Goal: Register for event/course

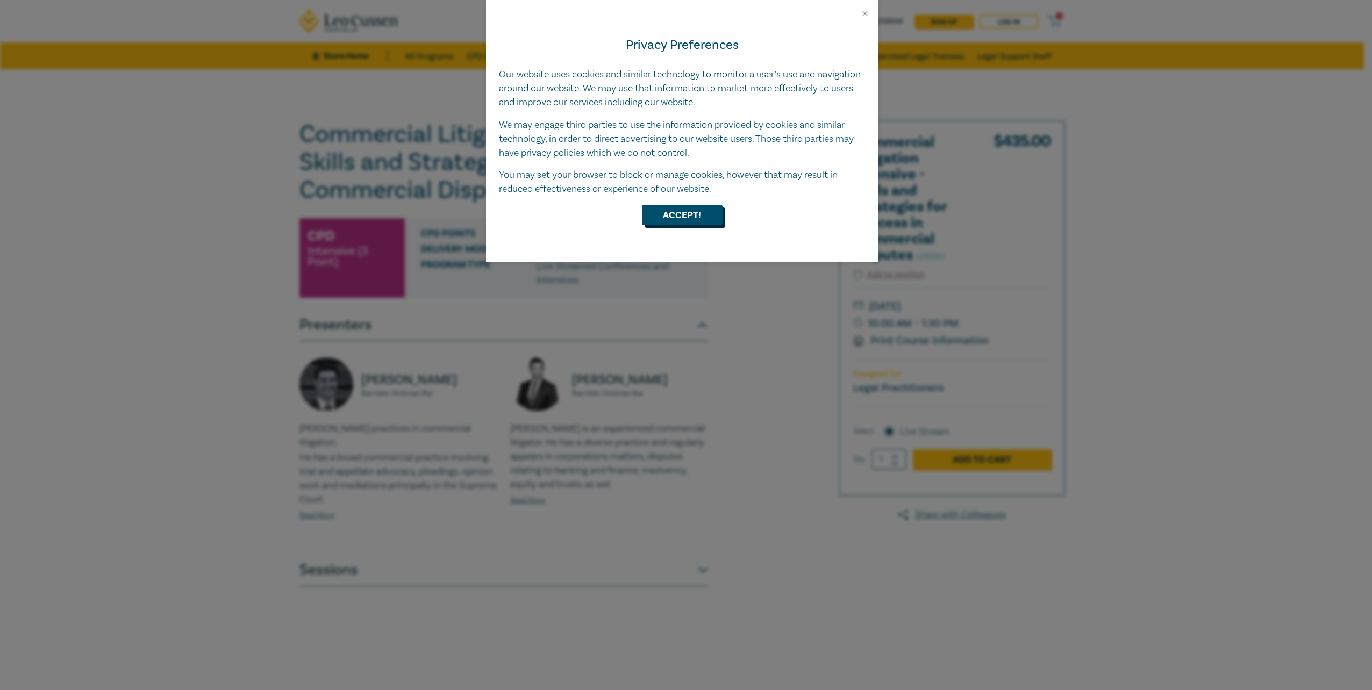
click at [702, 220] on button "Accept!" at bounding box center [682, 215] width 81 height 20
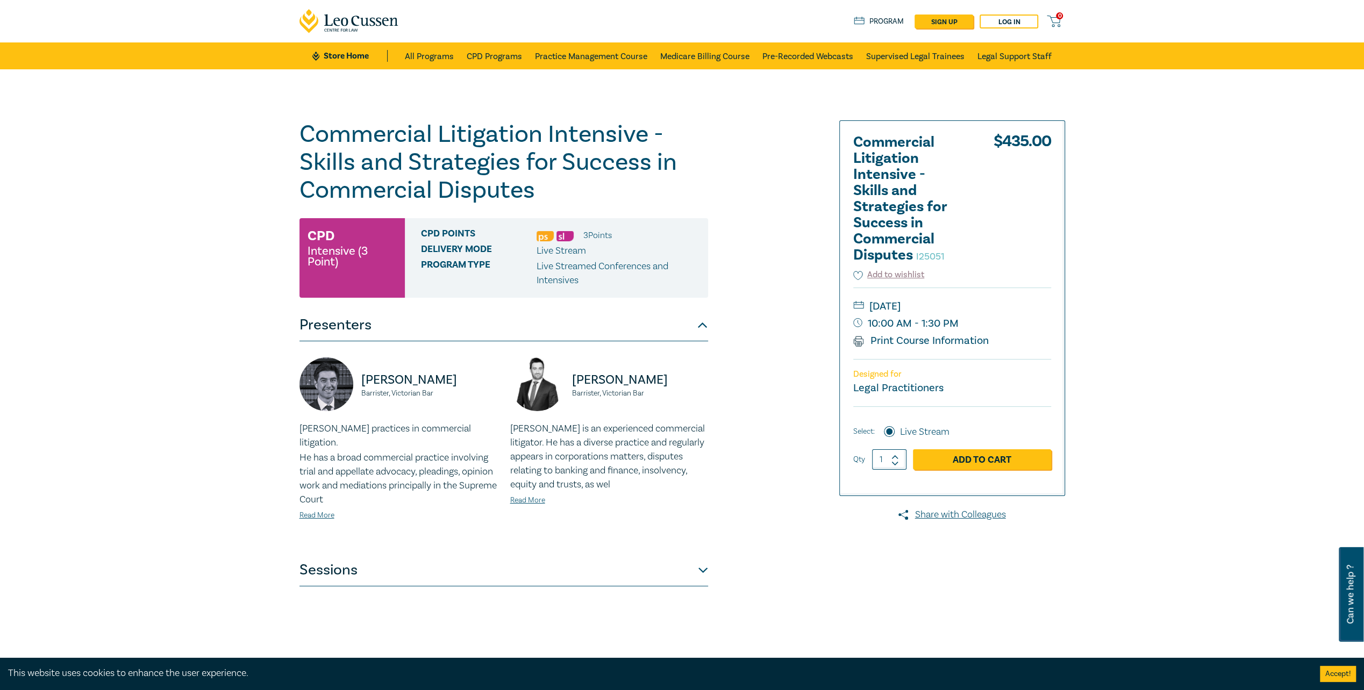
click at [895, 456] on icon at bounding box center [895, 457] width 6 height 3
type input "2"
click at [941, 458] on link "Add to Cart" at bounding box center [982, 459] width 138 height 20
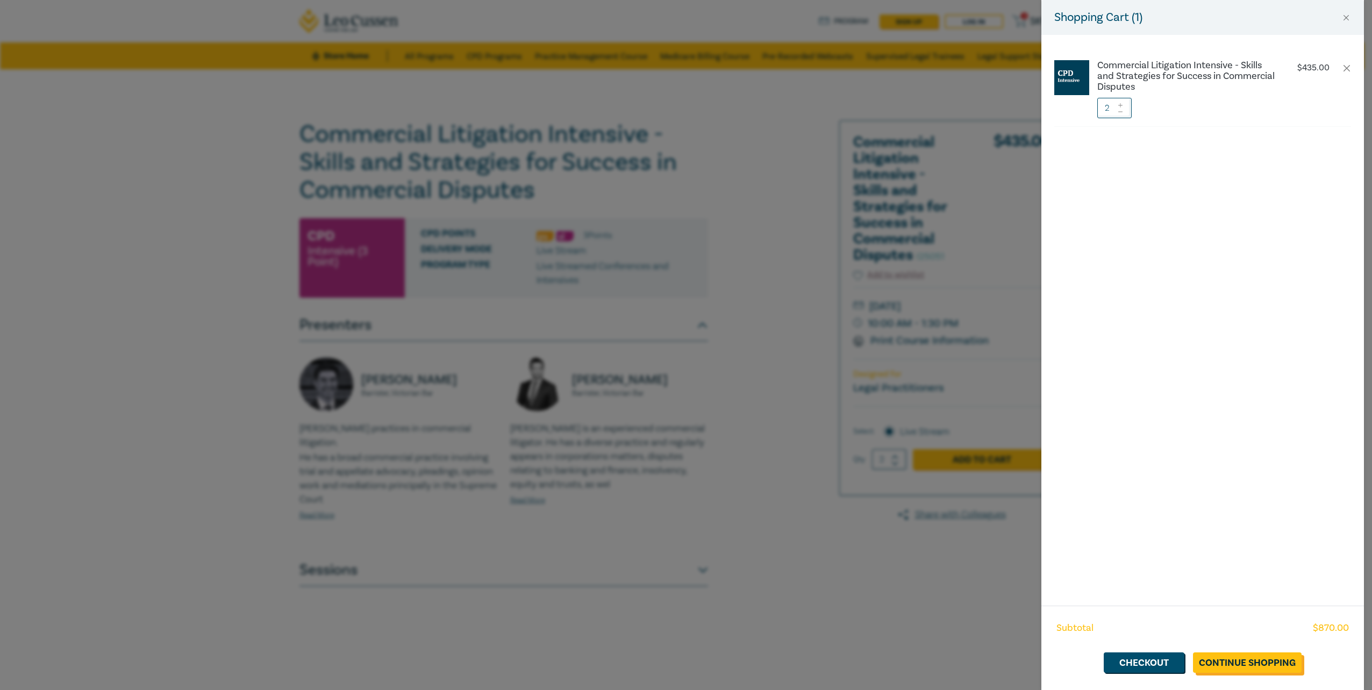
click at [1232, 660] on link "Continue Shopping" at bounding box center [1247, 663] width 109 height 20
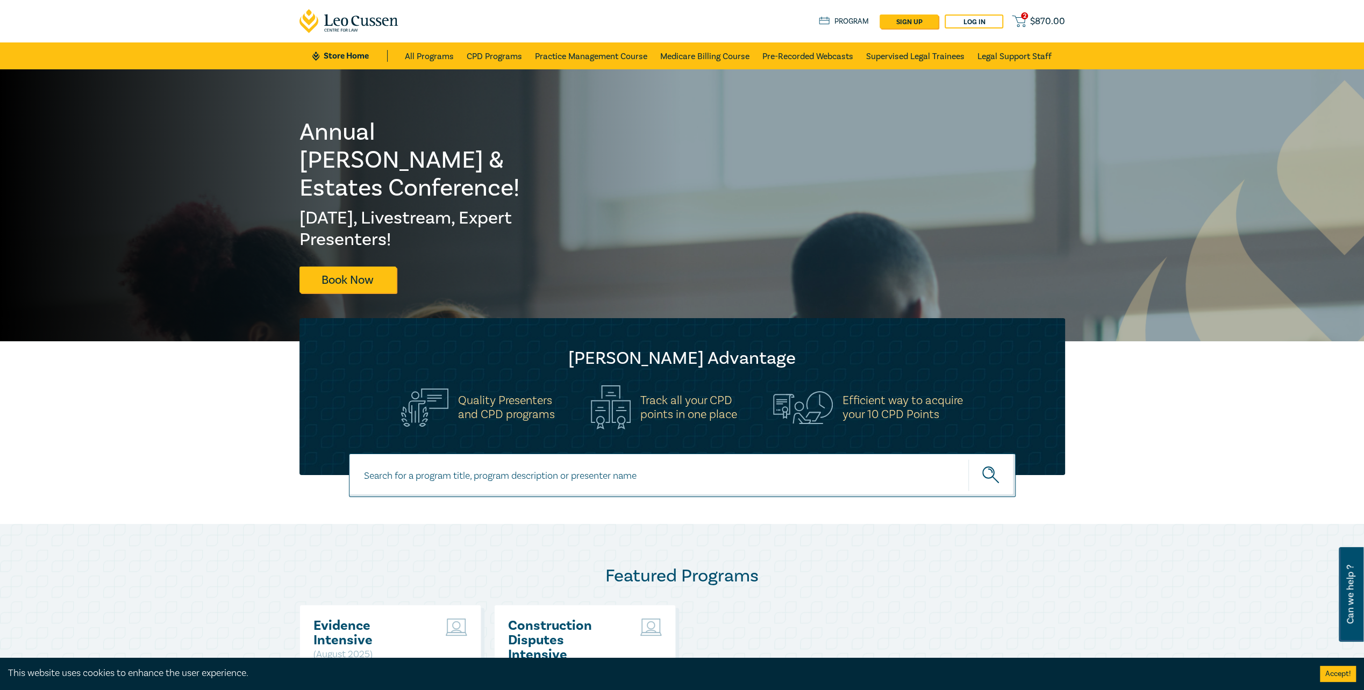
click at [1047, 20] on span "$ 870.00" at bounding box center [1047, 22] width 35 height 12
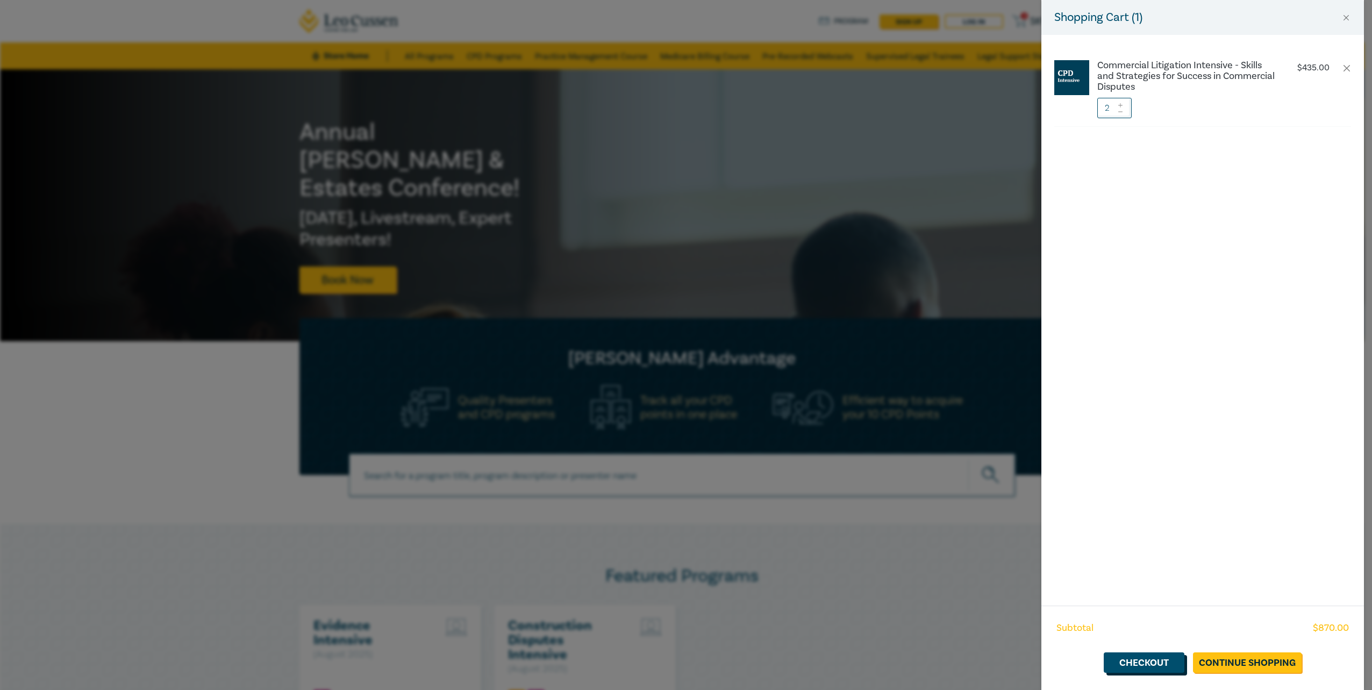
click at [1162, 664] on link "Checkout" at bounding box center [1144, 663] width 81 height 20
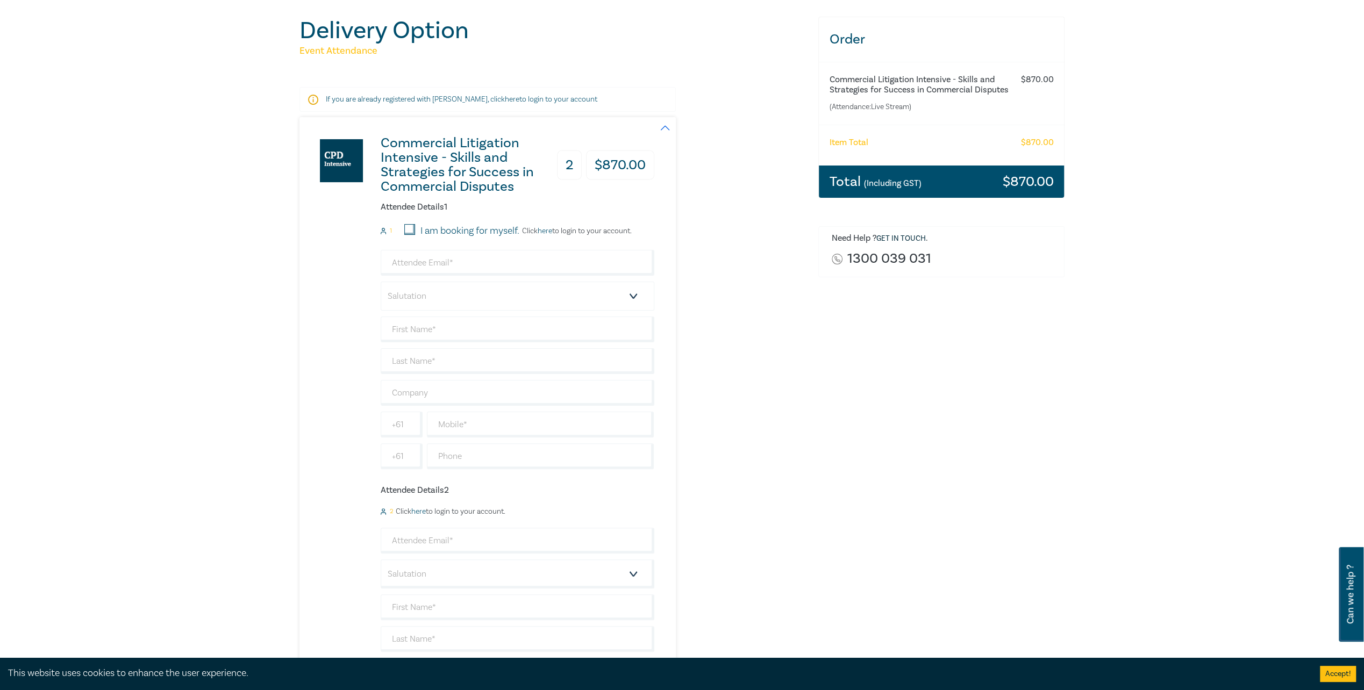
scroll to position [108, 0]
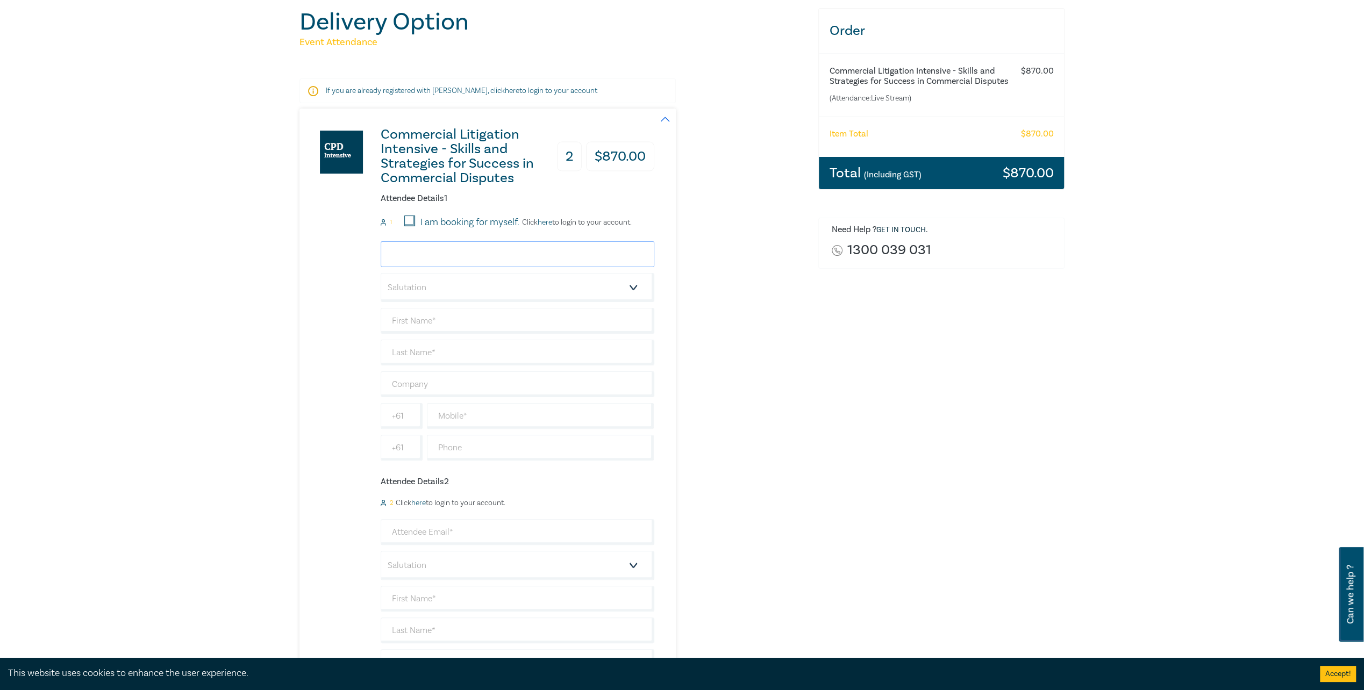
click at [430, 257] on input "email" at bounding box center [518, 254] width 274 height 26
click at [424, 246] on input "email" at bounding box center [518, 254] width 274 height 26
paste input "[EMAIL_ADDRESS][DOMAIN_NAME]"
type input "[EMAIL_ADDRESS][DOMAIN_NAME]"
click at [437, 292] on select "Salutation Mr. Mrs. Ms. Miss Dr. Prof. Other" at bounding box center [518, 287] width 274 height 29
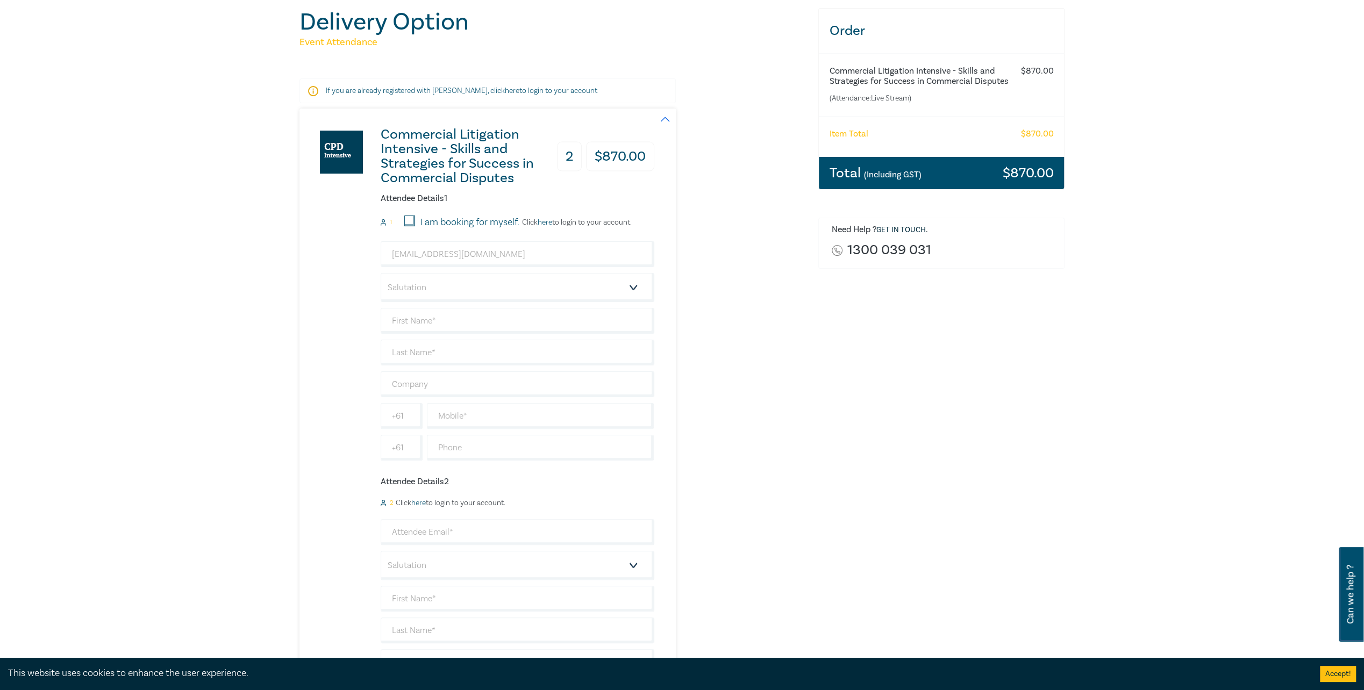
click at [360, 340] on div "Commercial Litigation Intensive - Skills and Strategies for Success in Commerci…" at bounding box center [476, 436] width 355 height 655
click at [432, 324] on input "text" at bounding box center [518, 321] width 274 height 26
type input "[PERSON_NAME]"
click at [393, 355] on input "text" at bounding box center [518, 353] width 274 height 26
type input "[PERSON_NAME]"
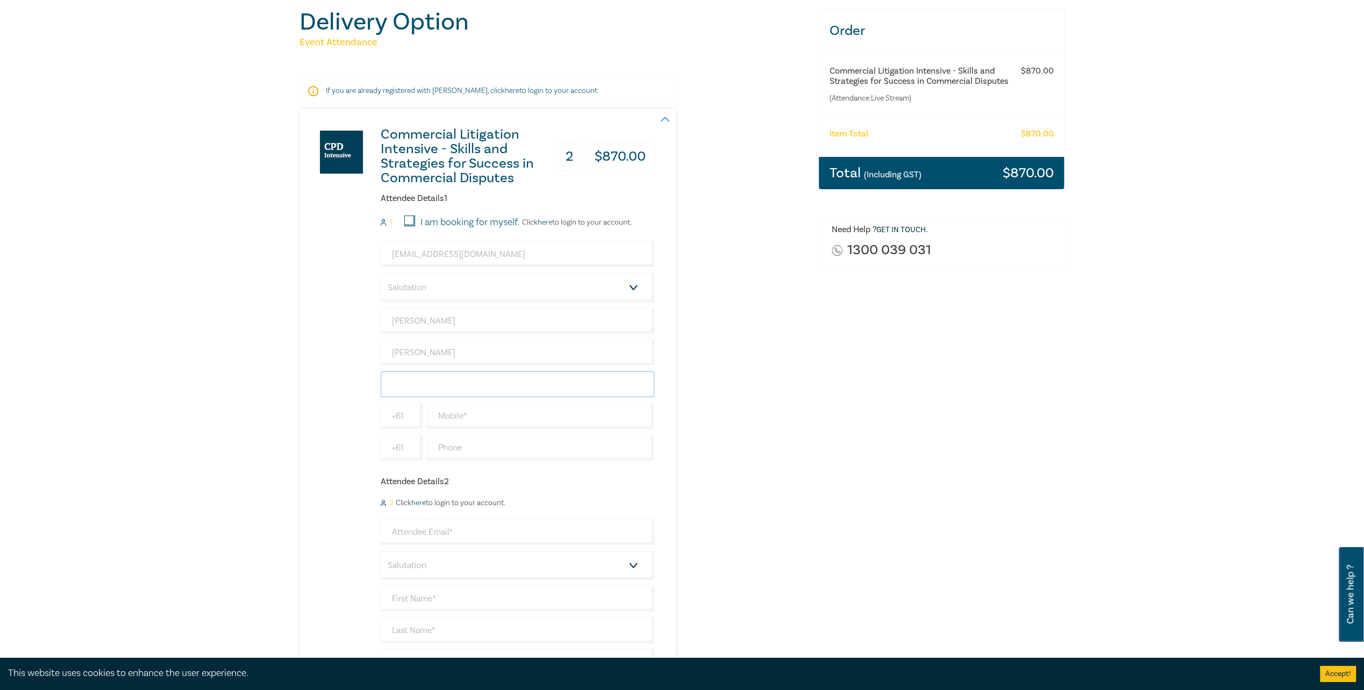
click at [415, 377] on input "text" at bounding box center [518, 384] width 274 height 26
type input "[PERSON_NAME] [PERSON_NAME]"
click at [452, 416] on input "text" at bounding box center [540, 416] width 227 height 26
paste input "0419 884 992"
type input "0419 884 992"
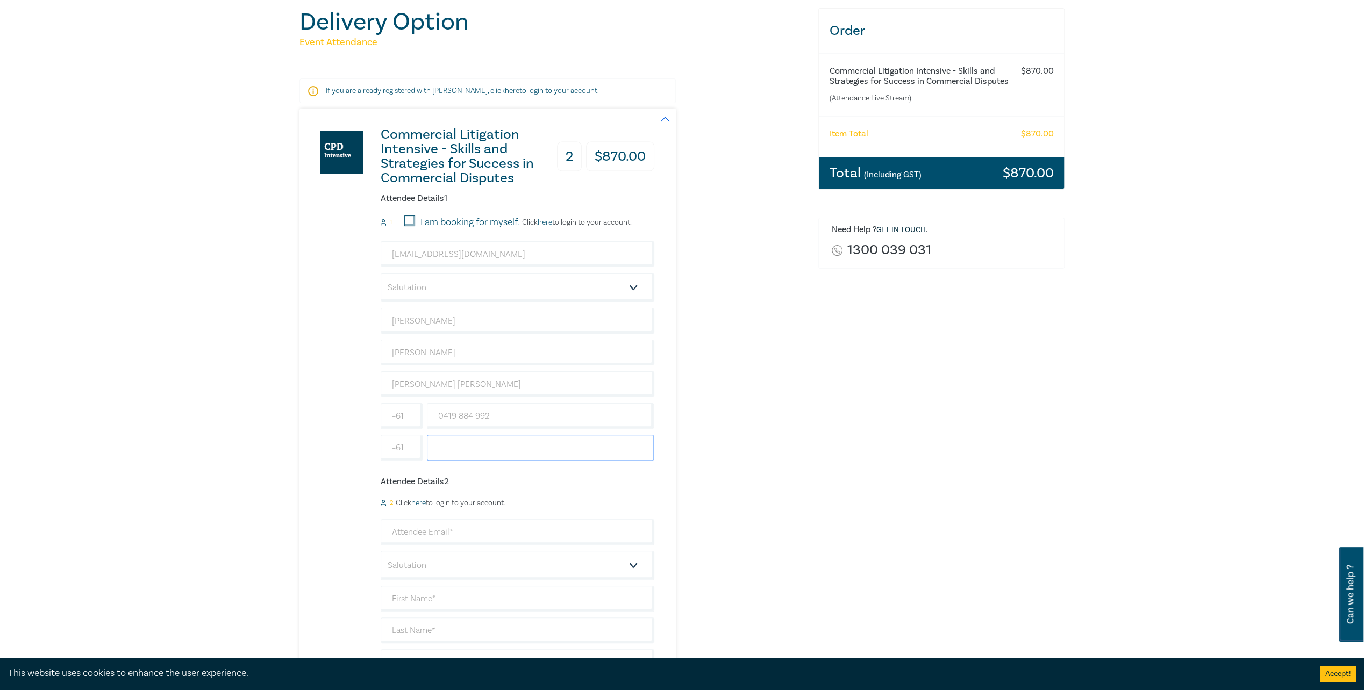
click at [489, 441] on input "text" at bounding box center [540, 448] width 227 height 26
click at [345, 459] on div "Commercial Litigation Intensive - Skills and Strategies for Success in Commerci…" at bounding box center [476, 436] width 355 height 655
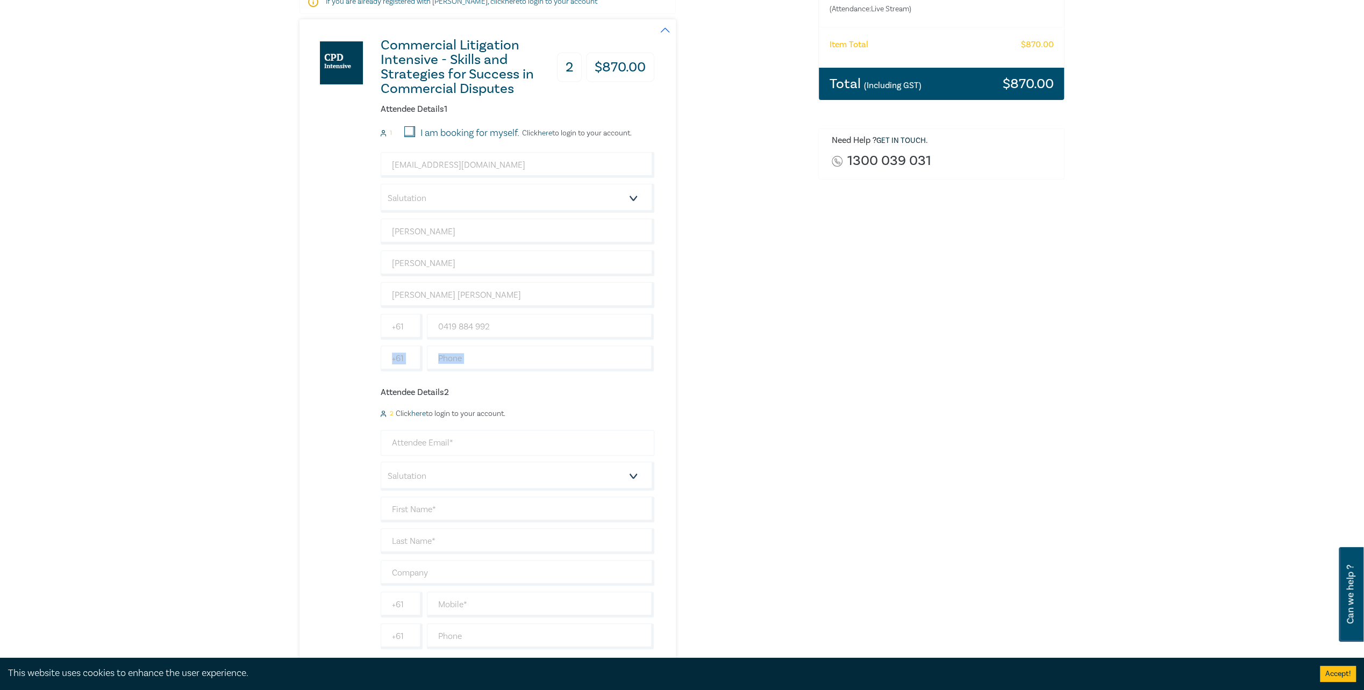
scroll to position [215, 0]
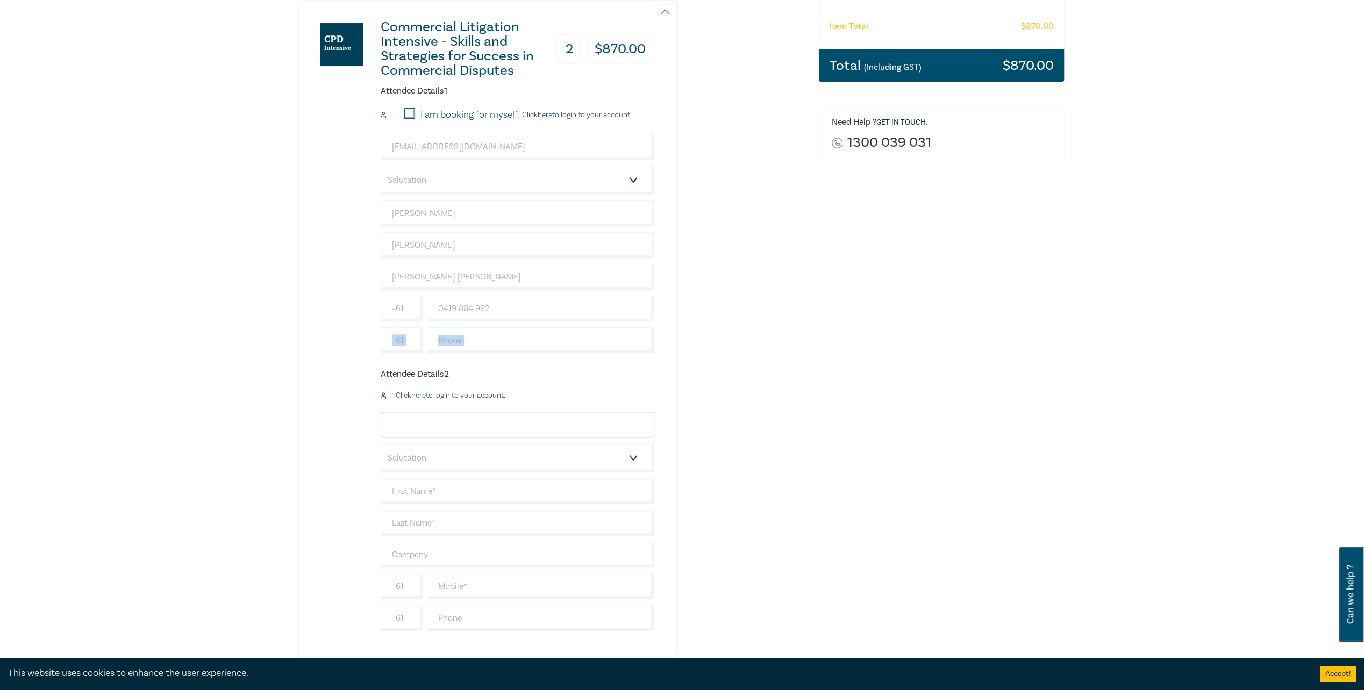
click at [427, 419] on input "email" at bounding box center [518, 425] width 274 height 26
paste input "[EMAIL_ADDRESS][DOMAIN_NAME]"
type input "[EMAIL_ADDRESS][DOMAIN_NAME]"
click at [433, 494] on input "text" at bounding box center [518, 491] width 274 height 26
drag, startPoint x: 388, startPoint y: 514, endPoint x: 396, endPoint y: 514, distance: 7.5
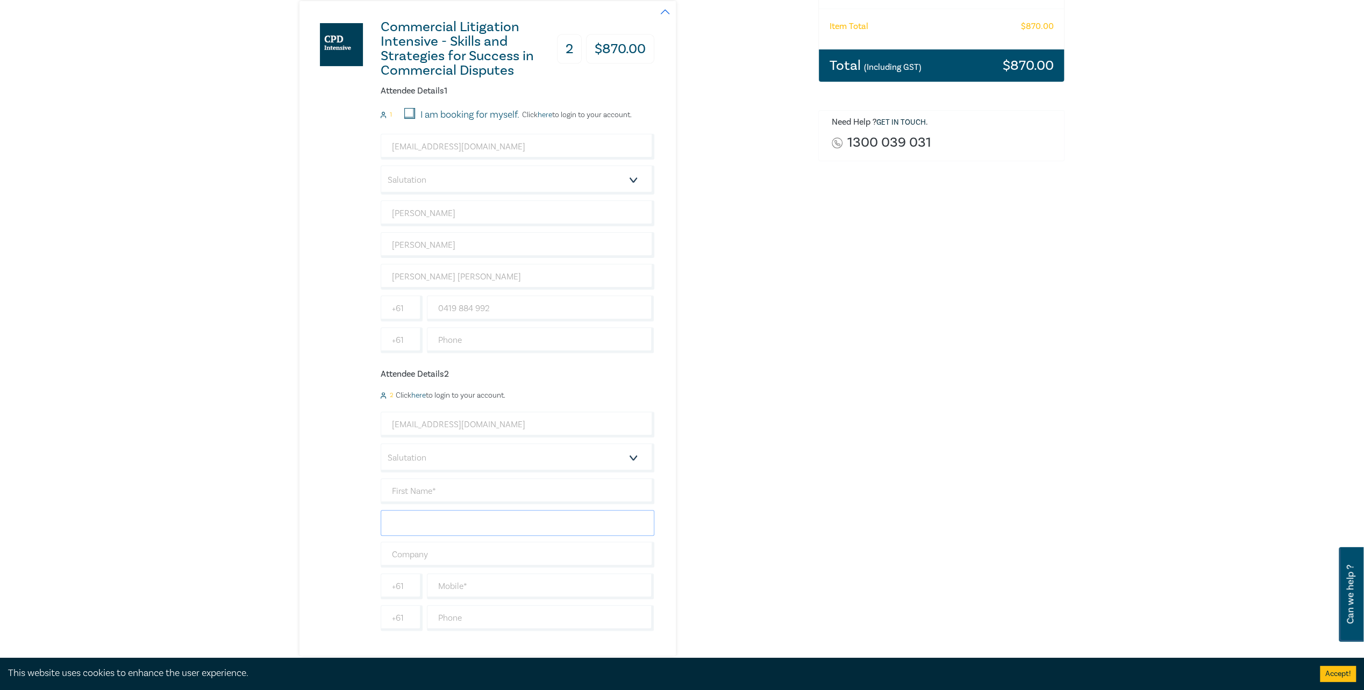
click at [388, 514] on input "text" at bounding box center [518, 523] width 274 height 26
paste input "[PERSON_NAME]"
type input "[PERSON_NAME]"
click at [414, 490] on input "text" at bounding box center [518, 491] width 274 height 26
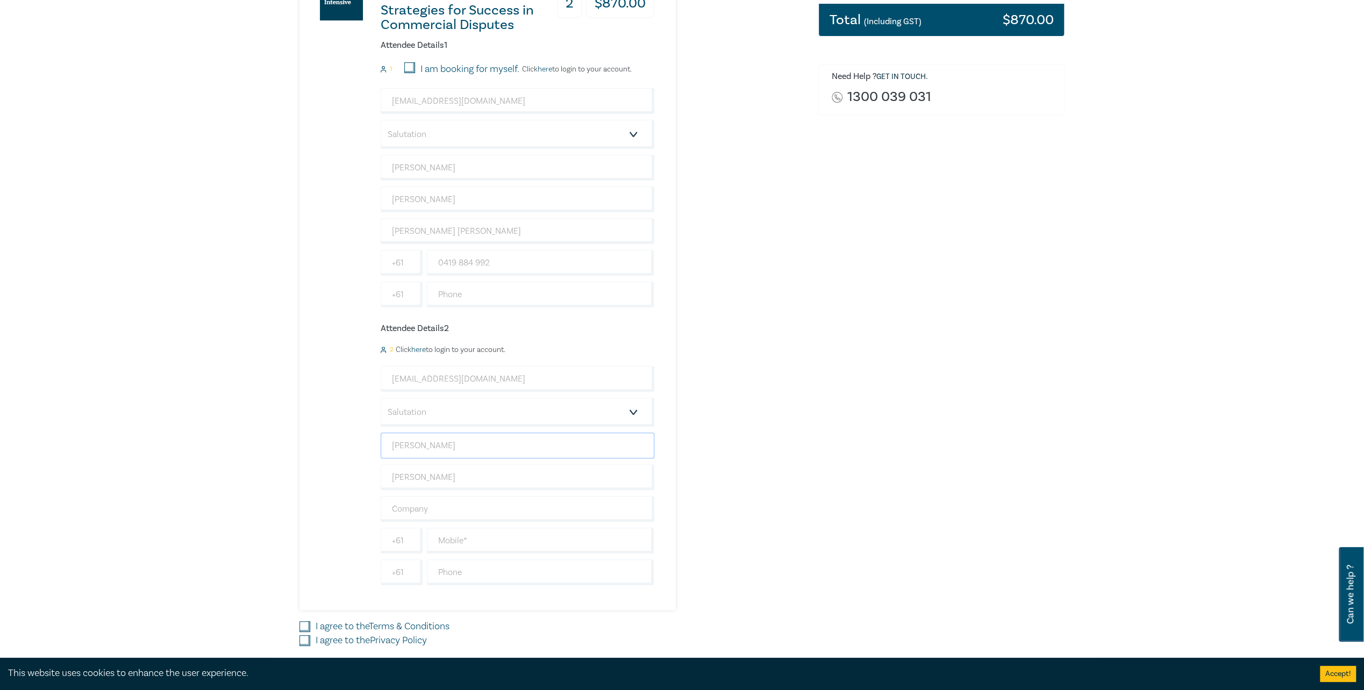
scroll to position [323, 0]
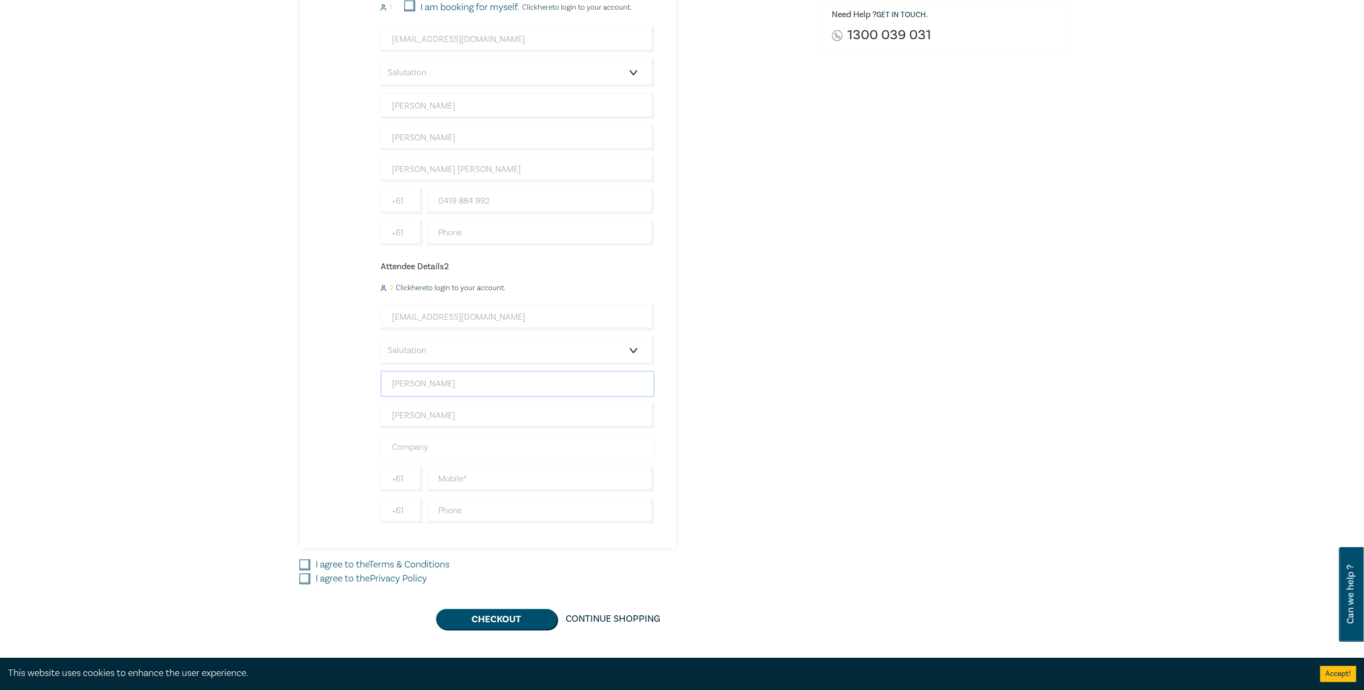
type input "[PERSON_NAME]"
click at [440, 439] on input "text" at bounding box center [518, 447] width 274 height 26
type input "[PERSON_NAME] [PERSON_NAME]"
click at [462, 478] on input "text" at bounding box center [540, 479] width 227 height 26
paste input "03 5225 5233"
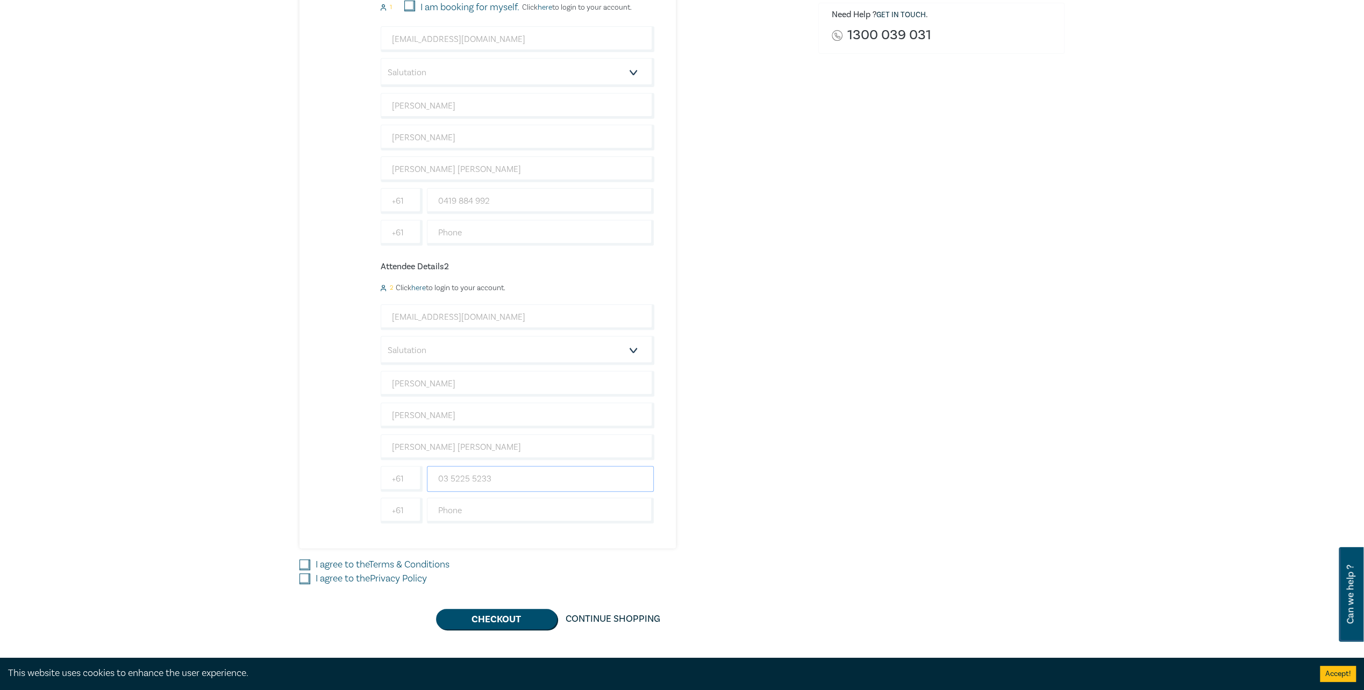
click at [535, 480] on input "03 5225 5233" at bounding box center [540, 479] width 227 height 26
type input "03 5225 5233"
click at [539, 536] on div "Commercial Litigation Intensive - Skills and Strategies for Success in Commerci…" at bounding box center [476, 221] width 355 height 655
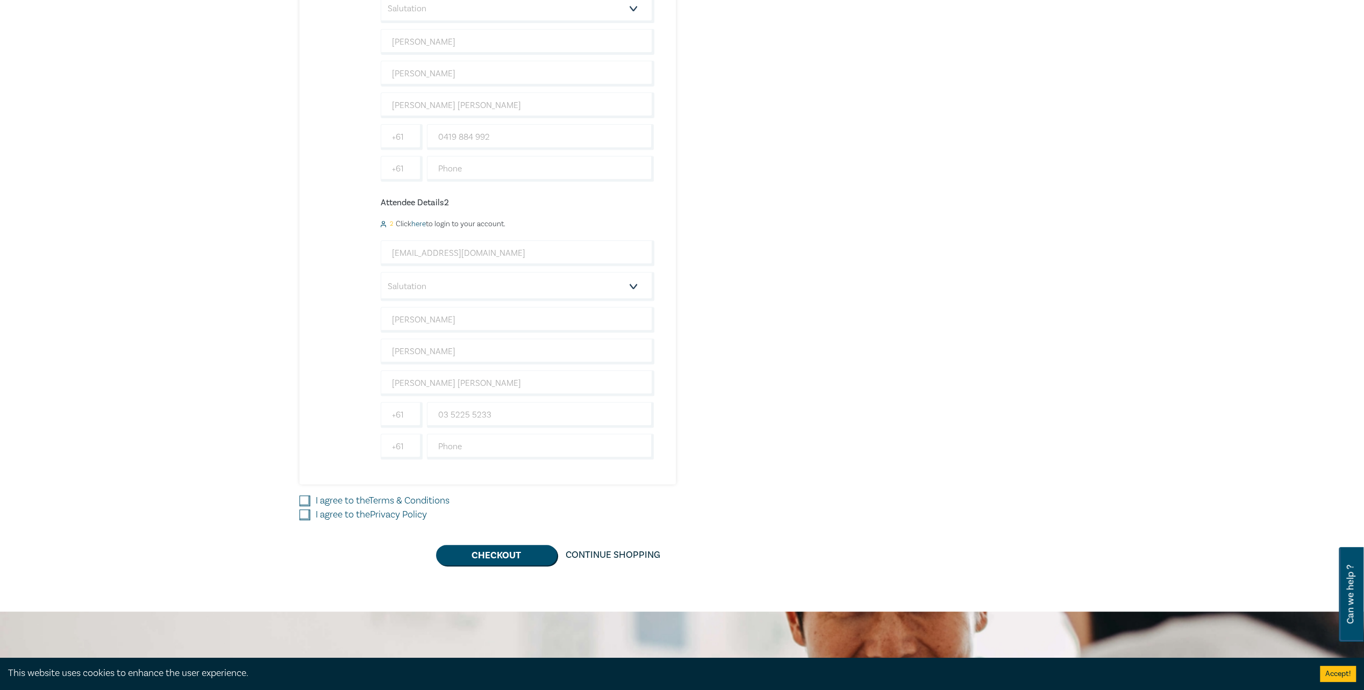
scroll to position [430, 0]
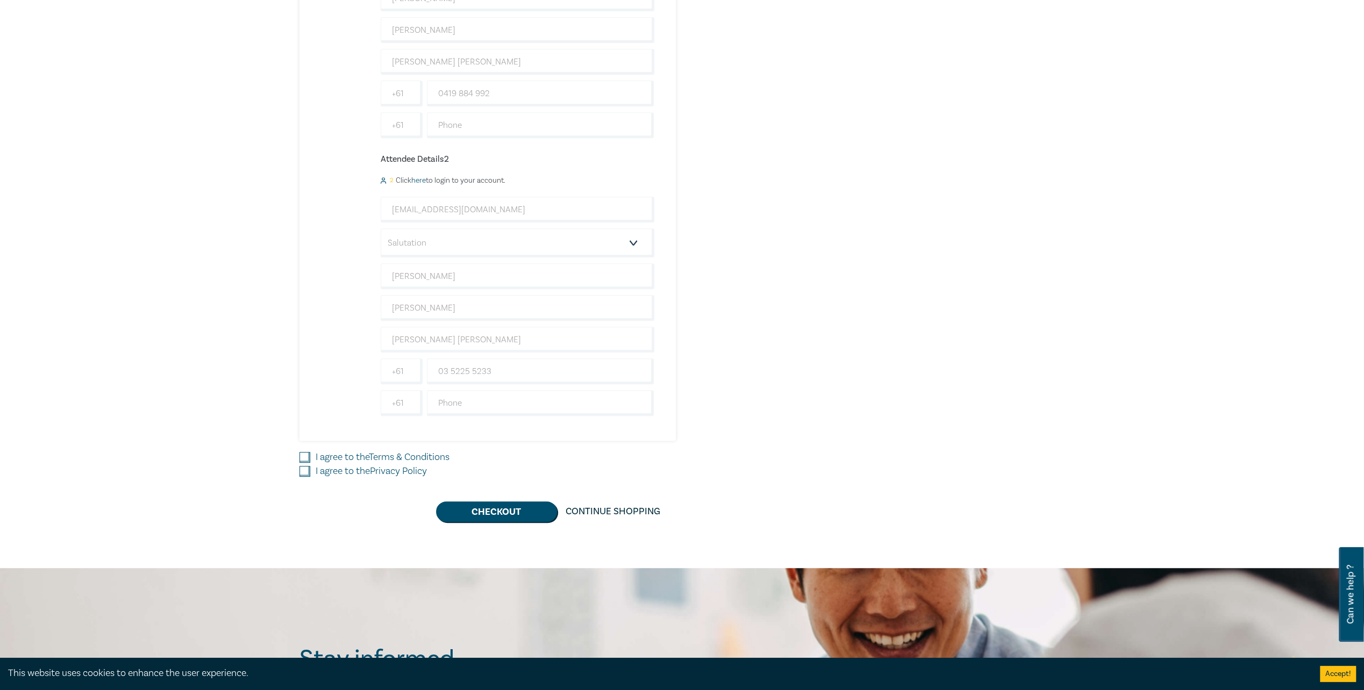
click at [335, 454] on label "I agree to the Terms & Conditions" at bounding box center [383, 458] width 134 height 14
click at [310, 454] on input "I agree to the Terms & Conditions" at bounding box center [304, 457] width 11 height 11
checkbox input "true"
click at [338, 464] on label "I agree to the Privacy Policy" at bounding box center [371, 471] width 111 height 14
click at [310, 466] on input "I agree to the Privacy Policy" at bounding box center [304, 471] width 11 height 11
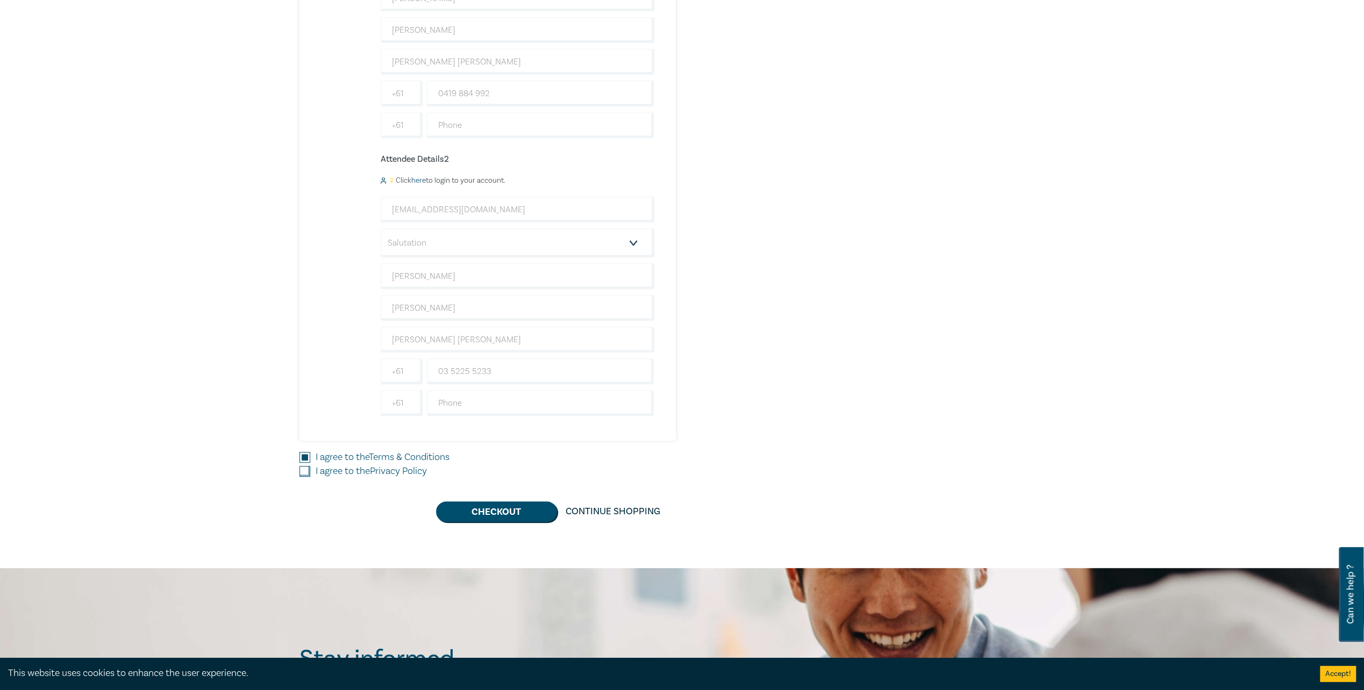
checkbox input "true"
click at [518, 508] on button "Checkout" at bounding box center [496, 512] width 121 height 20
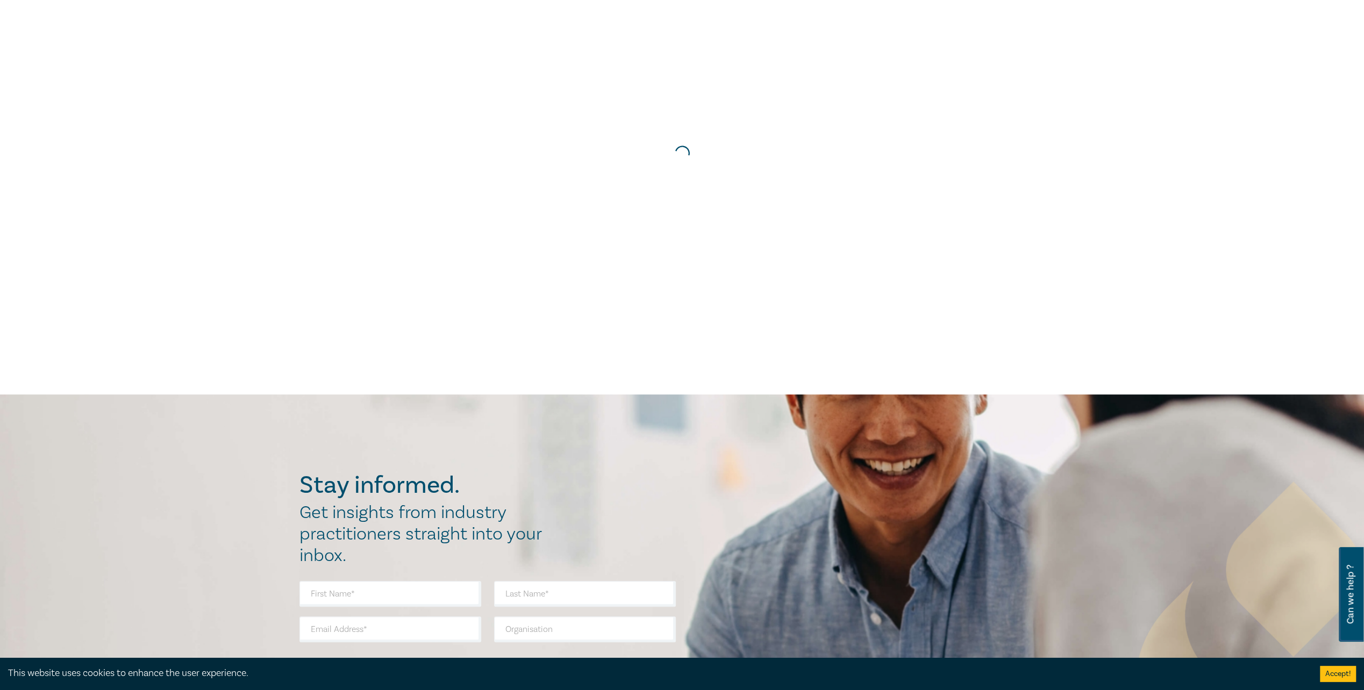
scroll to position [161, 0]
